Goal: Task Accomplishment & Management: Use online tool/utility

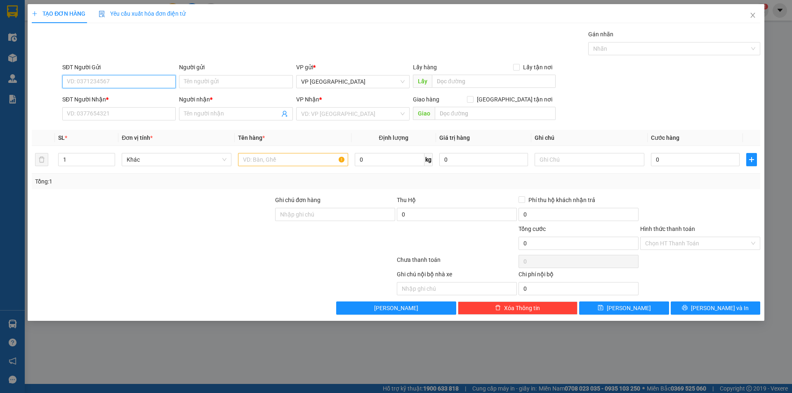
click at [136, 83] on input "SĐT Người Gửi" at bounding box center [118, 81] width 113 height 13
type input "0975962877"
click at [210, 76] on input "Người gửi" at bounding box center [235, 81] width 113 height 13
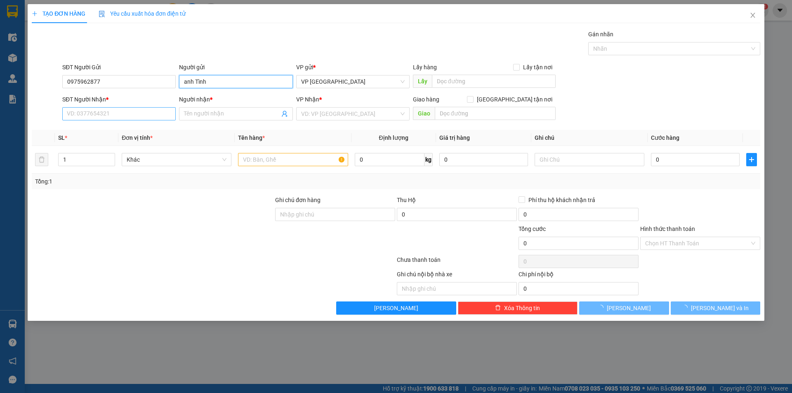
type input "anh Tình"
click at [115, 116] on input "SĐT Người Nhận *" at bounding box center [118, 113] width 113 height 13
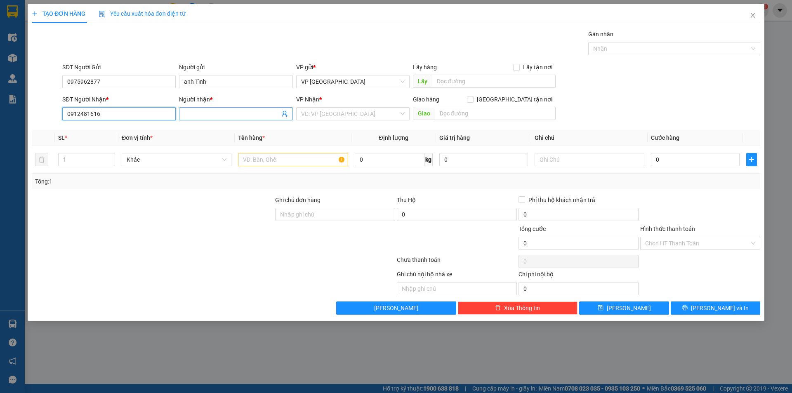
type input "0912481616"
click at [254, 111] on input "Người nhận *" at bounding box center [231, 113] width 95 height 9
type input "anh Cảnh"
click at [310, 111] on input "search" at bounding box center [350, 114] width 98 height 12
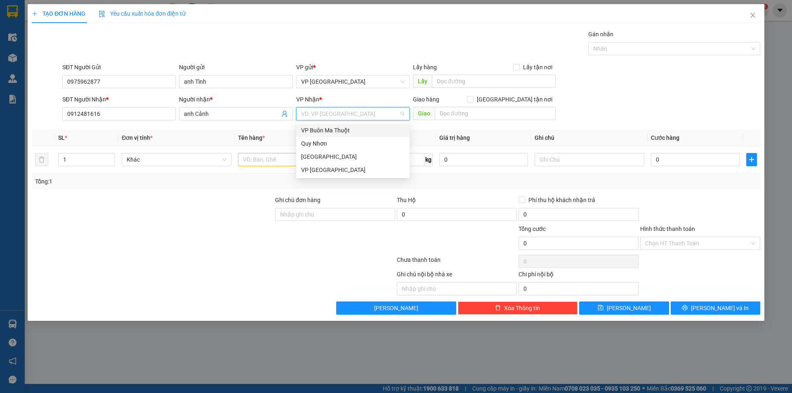
click at [318, 130] on div "VP Buôn Ma Thuột" at bounding box center [353, 130] width 104 height 9
click at [298, 157] on input "text" at bounding box center [293, 159] width 110 height 13
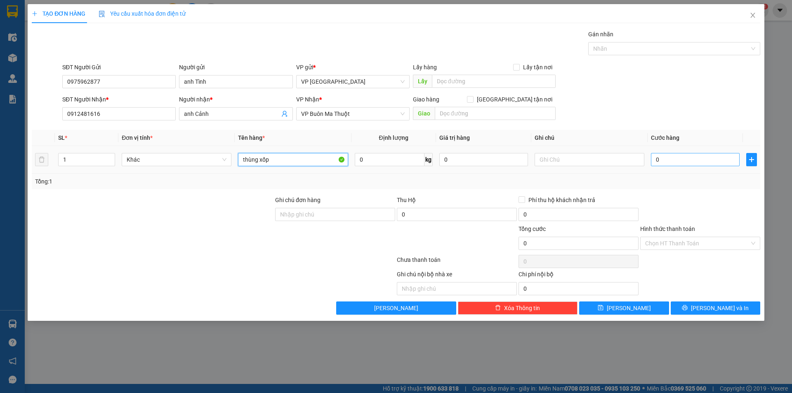
type input "thùng xốp"
click at [690, 158] on input "0" at bounding box center [695, 159] width 89 height 13
type input "5"
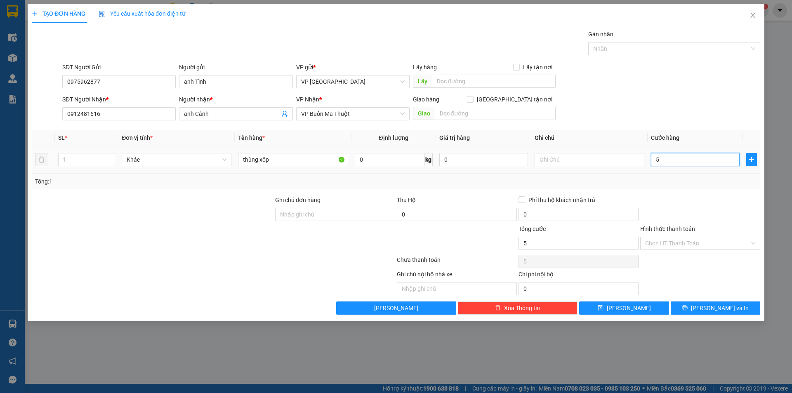
type input "50"
type input "500"
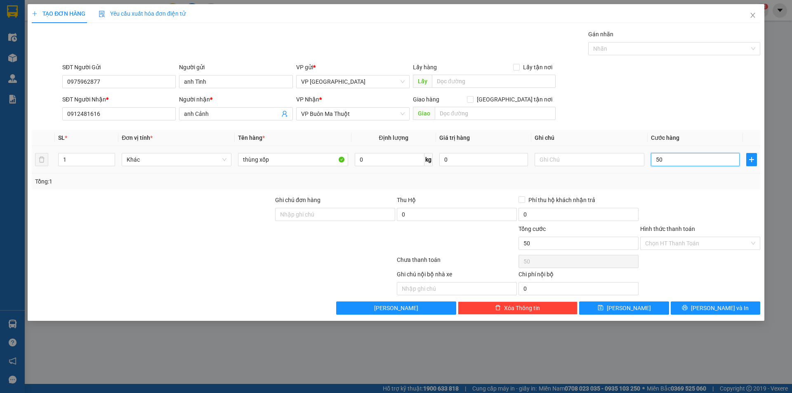
type input "500"
type input "5.000"
type input "50.000"
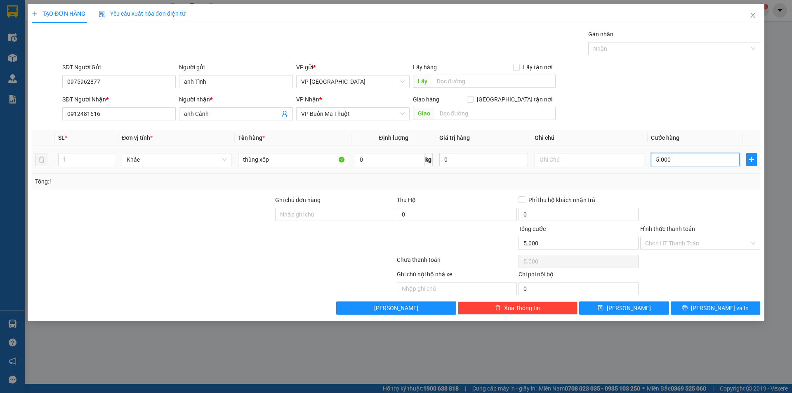
type input "50.000"
click at [713, 240] on input "Hình thức thanh toán" at bounding box center [697, 243] width 104 height 12
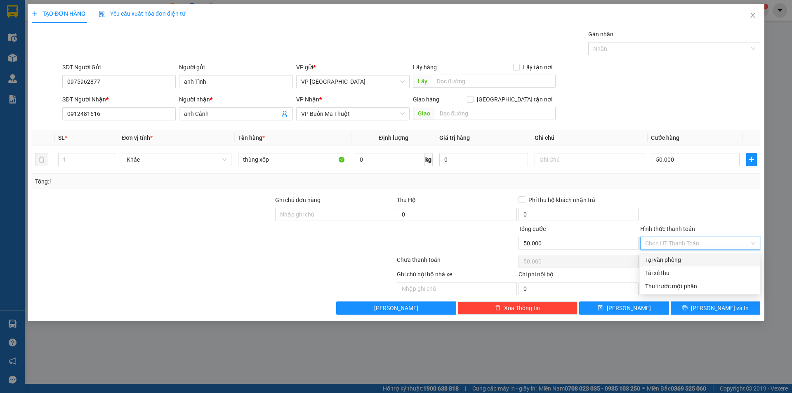
click at [677, 260] on div "Tại văn phòng" at bounding box center [700, 259] width 110 height 9
type input "0"
click at [687, 261] on div "Tại văn phòng" at bounding box center [700, 259] width 110 height 9
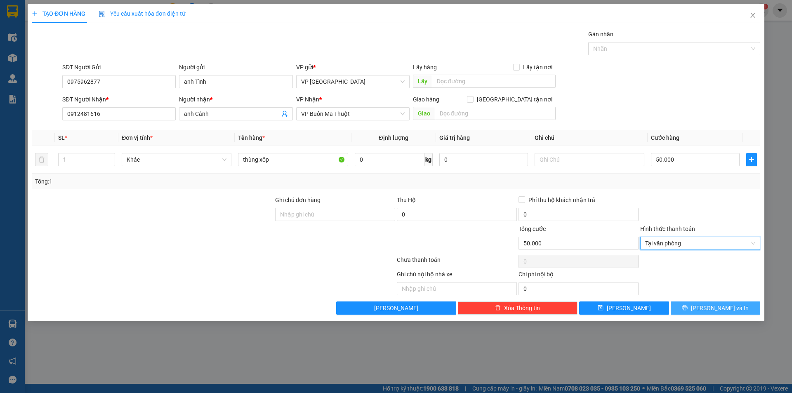
click at [697, 306] on button "[PERSON_NAME] và In" at bounding box center [716, 308] width 90 height 13
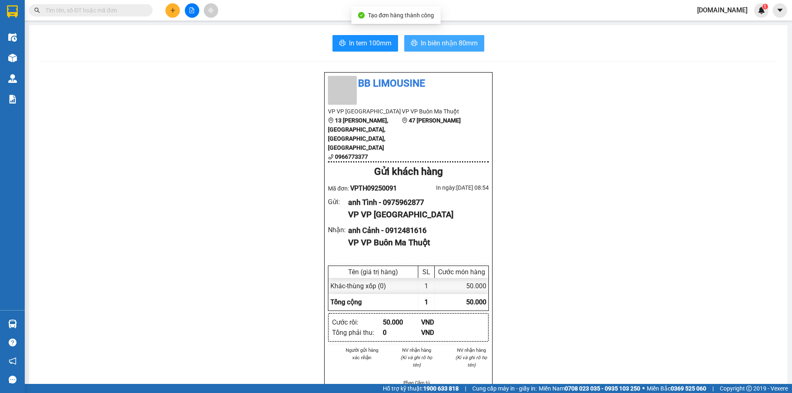
click at [436, 41] on span "In biên nhận 80mm" at bounding box center [449, 43] width 57 height 10
click at [314, 231] on div "BB Limousine VP VP Tuy [STREET_ADDRESS][PERSON_NAME] 0966773377 VP VP Buôn Ma T…" at bounding box center [408, 354] width 739 height 565
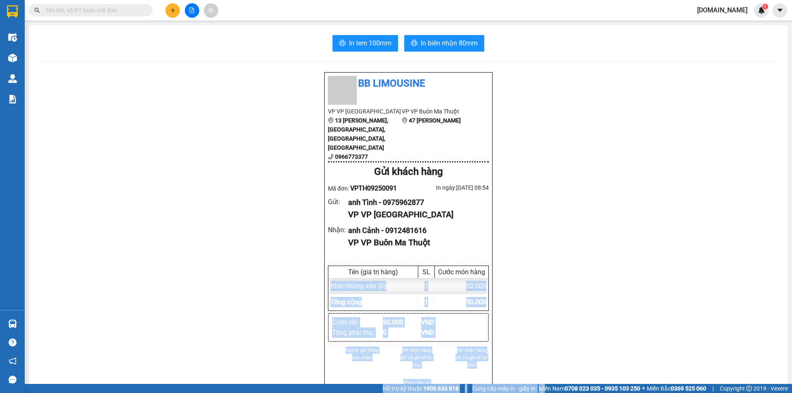
drag, startPoint x: 308, startPoint y: 235, endPoint x: 792, endPoint y: 409, distance: 514.5
click at [792, 393] on html "Kết quả tìm kiếm ( 0 ) Bộ lọc No Data [DOMAIN_NAME] 1 Điều hành xe Kho hàng mới…" at bounding box center [396, 196] width 792 height 393
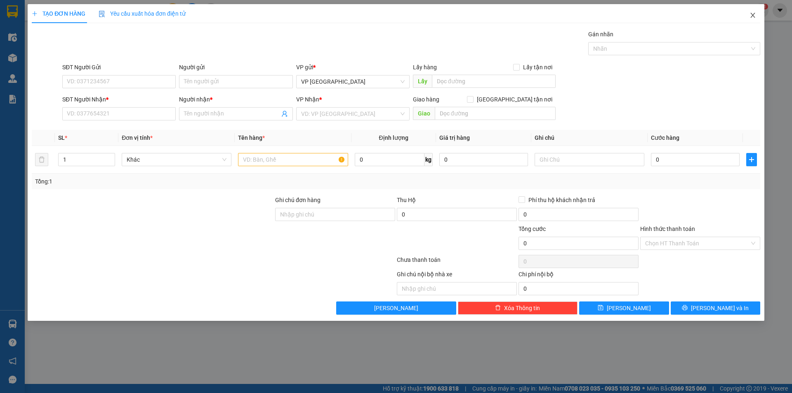
click at [754, 14] on icon "close" at bounding box center [753, 15] width 7 height 7
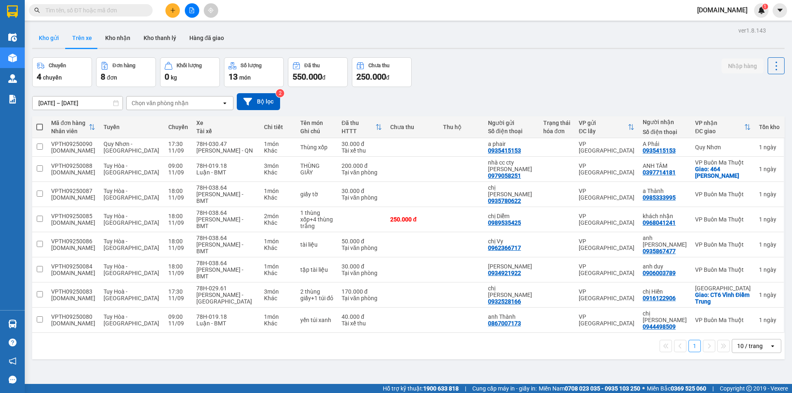
click at [53, 38] on button "Kho gửi" at bounding box center [48, 38] width 33 height 20
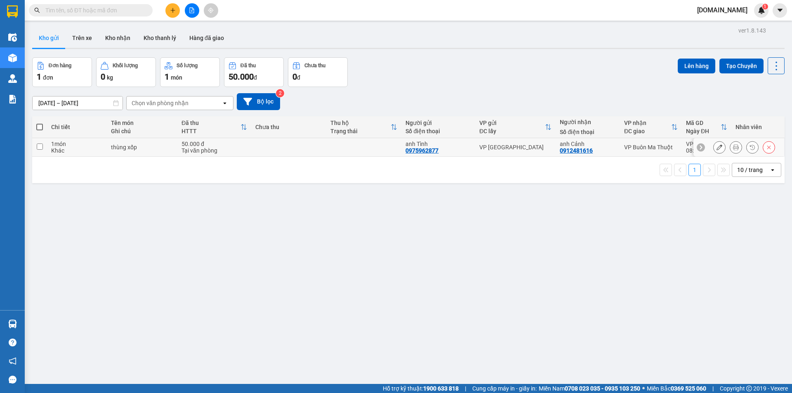
click at [233, 144] on div "50.000 đ" at bounding box center [215, 144] width 66 height 7
checkbox input "true"
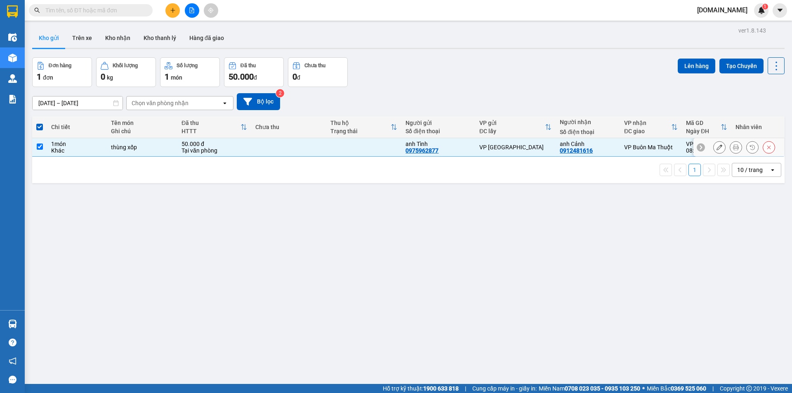
click at [717, 147] on icon at bounding box center [720, 147] width 6 height 6
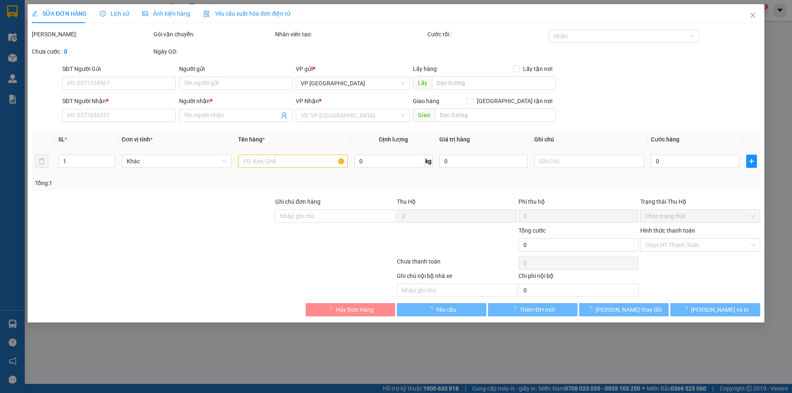
type input "0975962877"
type input "anh Tình"
type input "0912481616"
type input "anh Cảnh"
type input "50.000"
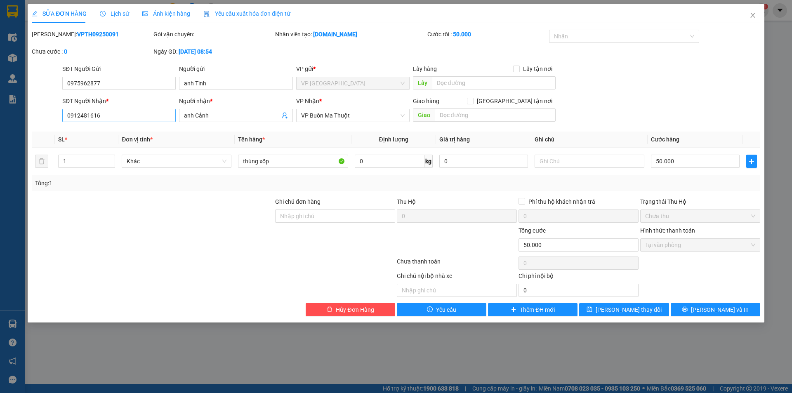
drag, startPoint x: 131, startPoint y: 124, endPoint x: 107, endPoint y: 116, distance: 25.1
click at [90, 116] on div "SĐT Người Nhận * 0912481616" at bounding box center [118, 111] width 113 height 29
drag, startPoint x: 109, startPoint y: 116, endPoint x: 63, endPoint y: 116, distance: 46.2
click at [63, 116] on input "0912481616" at bounding box center [118, 115] width 113 height 13
type input "0949743535"
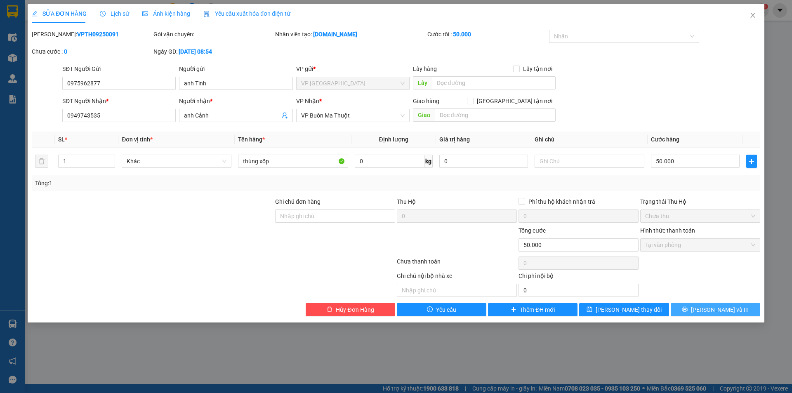
click at [688, 307] on icon "printer" at bounding box center [685, 310] width 6 height 6
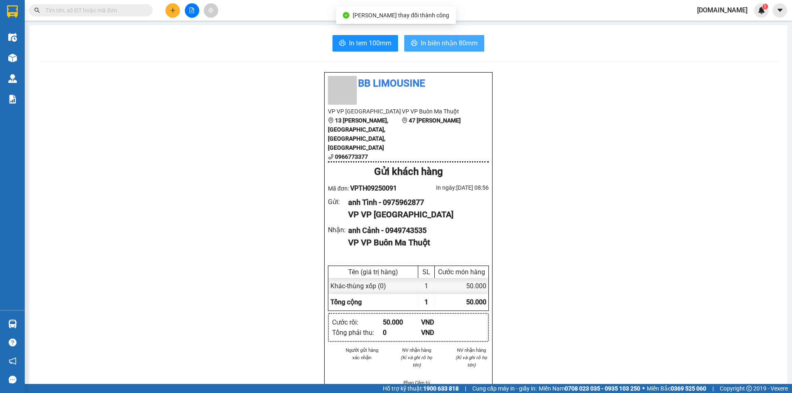
click at [428, 41] on span "In biên nhận 80mm" at bounding box center [449, 43] width 57 height 10
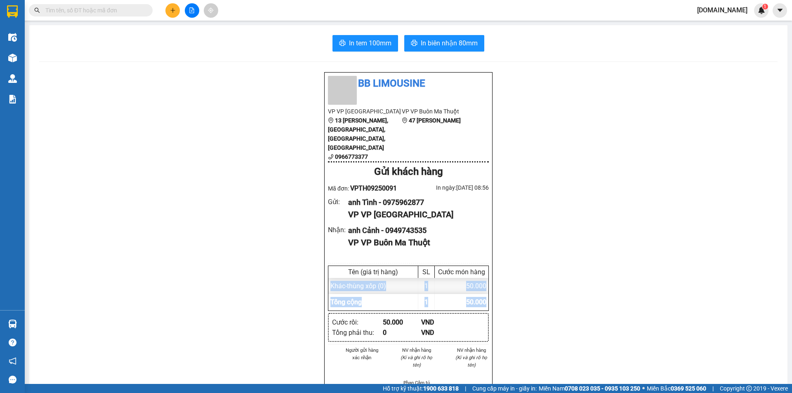
drag, startPoint x: 792, startPoint y: 291, endPoint x: 792, endPoint y: 322, distance: 31.4
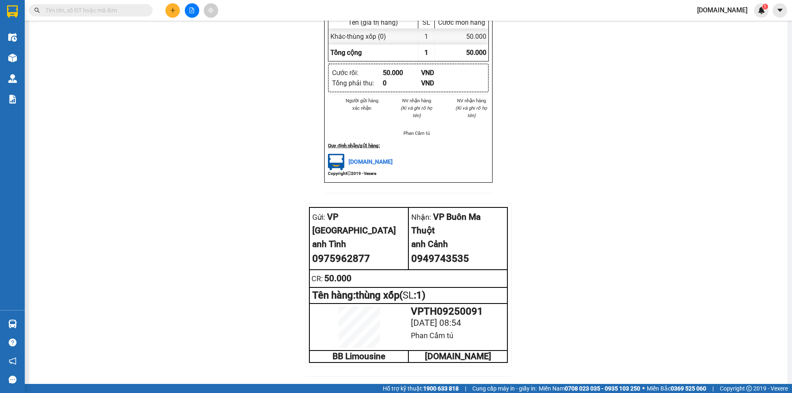
click at [586, 166] on div "BB Limousine VP VP [STREET_ADDRESS][PERSON_NAME] 0966773377 VP VP Buôn Ma Thuột…" at bounding box center [408, 104] width 739 height 565
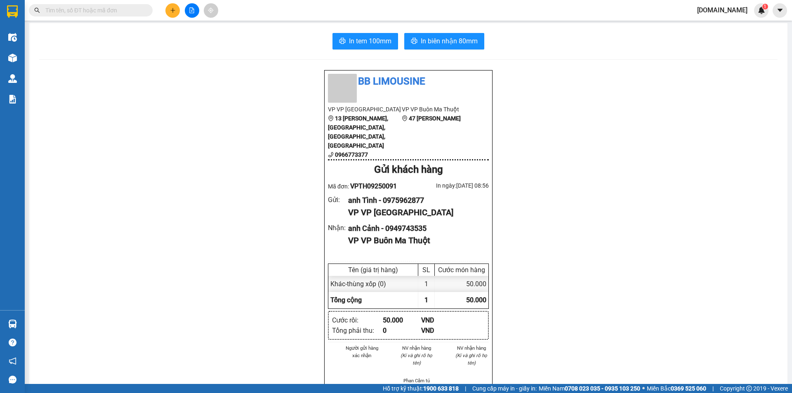
scroll to position [0, 0]
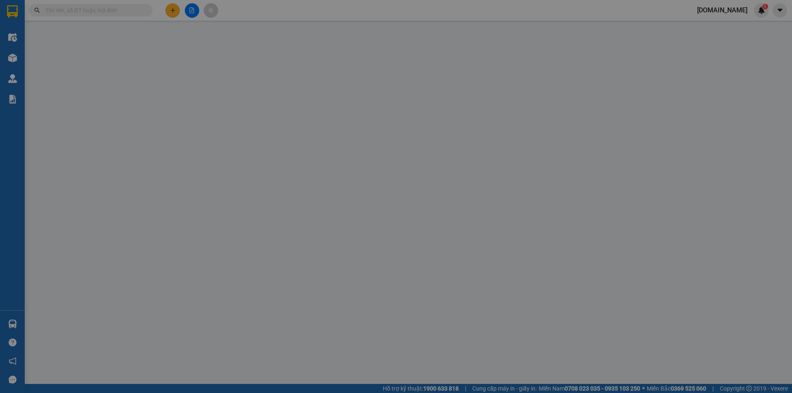
type input "0975962877"
type input "anh Tình"
type input "0949743535"
type input "anh Cảnh"
type input "50.000"
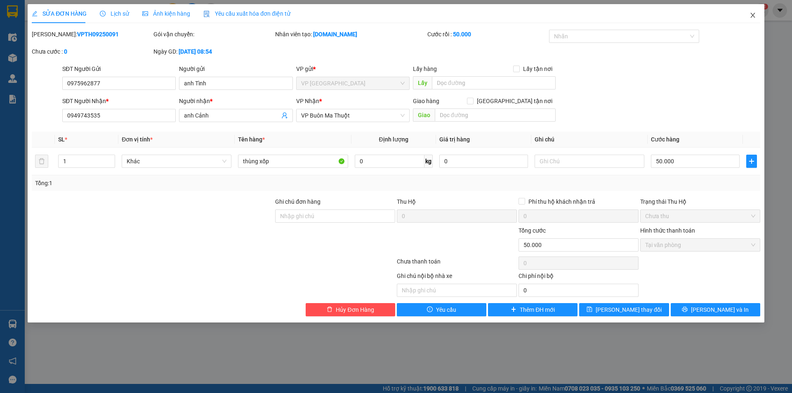
click at [755, 17] on icon "close" at bounding box center [753, 15] width 7 height 7
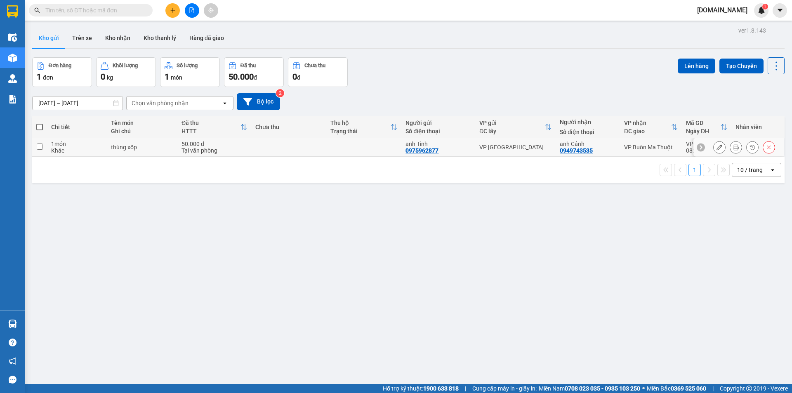
click at [345, 139] on td at bounding box center [363, 147] width 75 height 19
checkbox input "true"
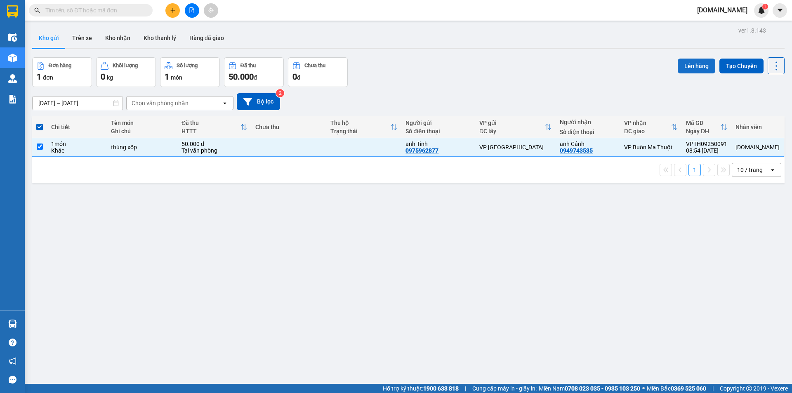
click at [692, 71] on button "Lên hàng" at bounding box center [697, 66] width 38 height 15
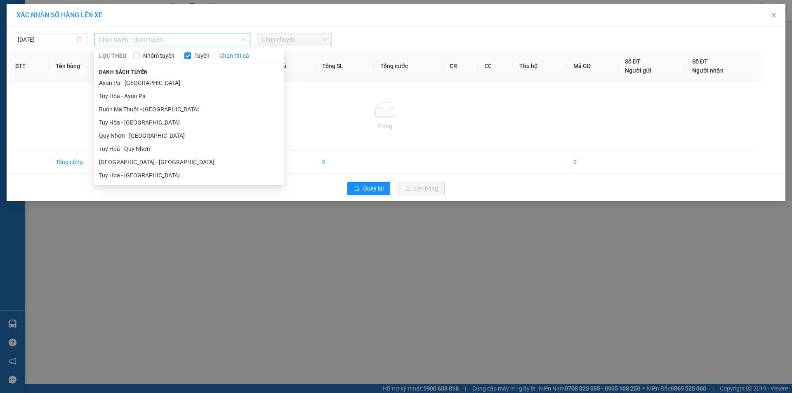
click at [236, 38] on span "Chọn tuyến - nhóm tuyến" at bounding box center [172, 39] width 146 height 12
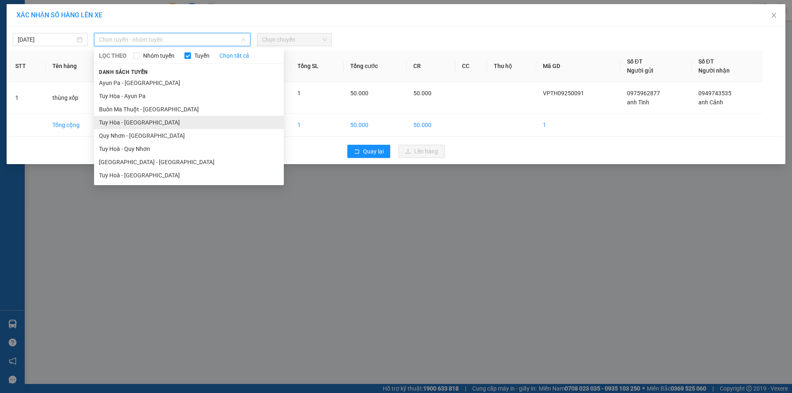
click at [189, 119] on li "Tuy Hòa - [GEOGRAPHIC_DATA]" at bounding box center [189, 122] width 190 height 13
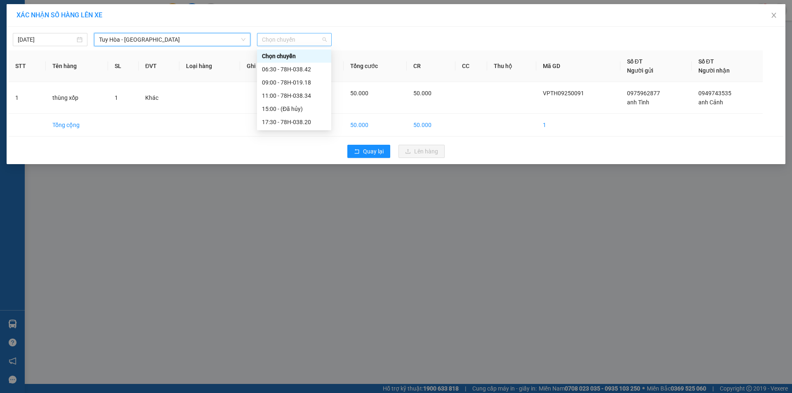
click at [299, 39] on span "Chọn chuyến" at bounding box center [294, 39] width 65 height 12
click at [290, 85] on div "09:00 - 78H-019.18" at bounding box center [294, 82] width 64 height 9
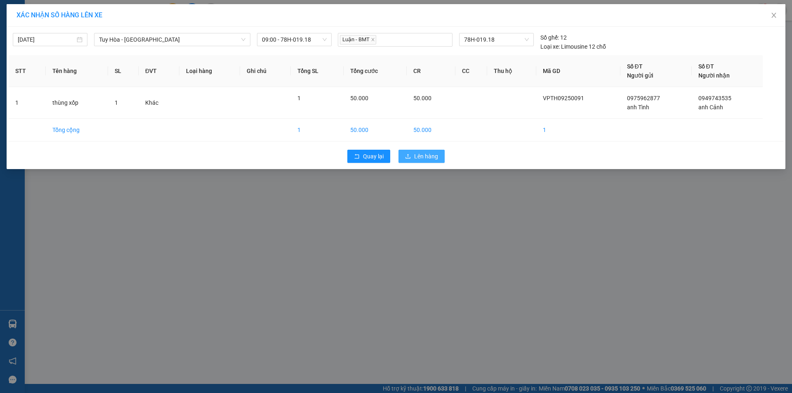
click at [432, 155] on span "Lên hàng" at bounding box center [426, 156] width 24 height 9
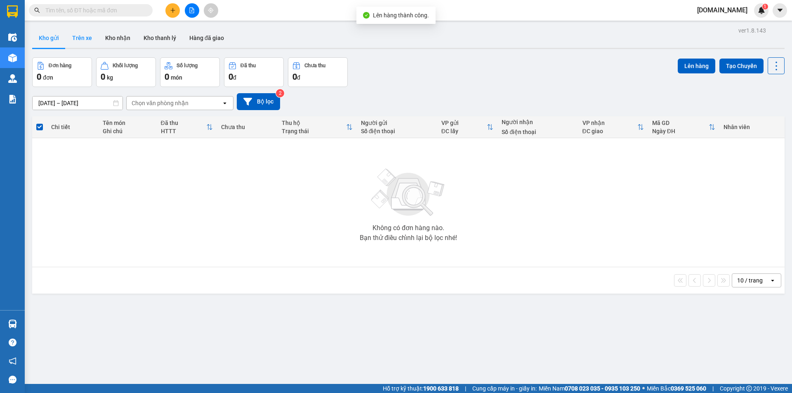
click at [80, 33] on button "Trên xe" at bounding box center [82, 38] width 33 height 20
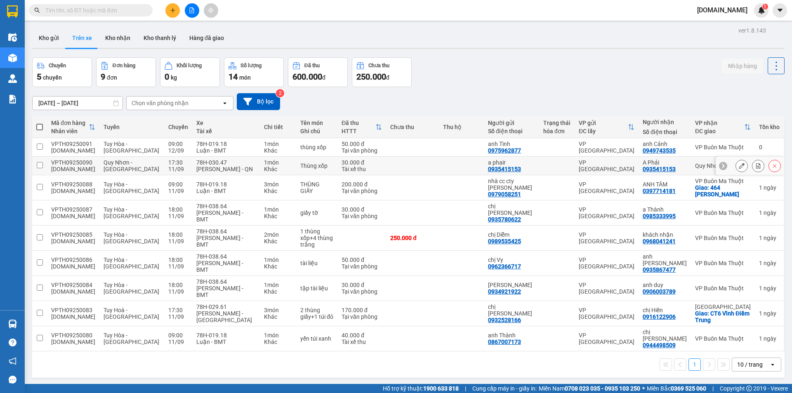
click at [662, 169] on div "0935415153" at bounding box center [659, 169] width 33 height 7
click at [664, 163] on div "A Phải" at bounding box center [665, 162] width 44 height 7
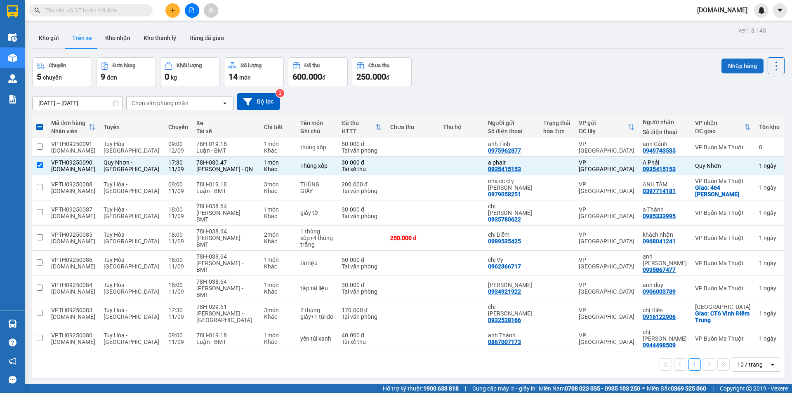
click at [742, 68] on button "Nhập hàng" at bounding box center [743, 66] width 42 height 15
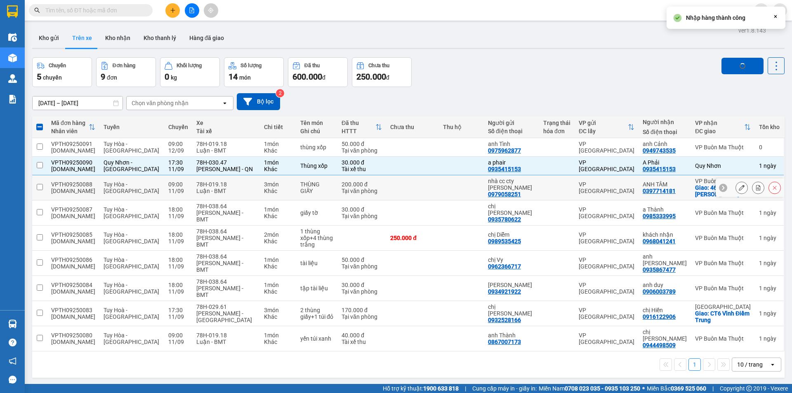
checkbox input "false"
